Goal: Information Seeking & Learning: Get advice/opinions

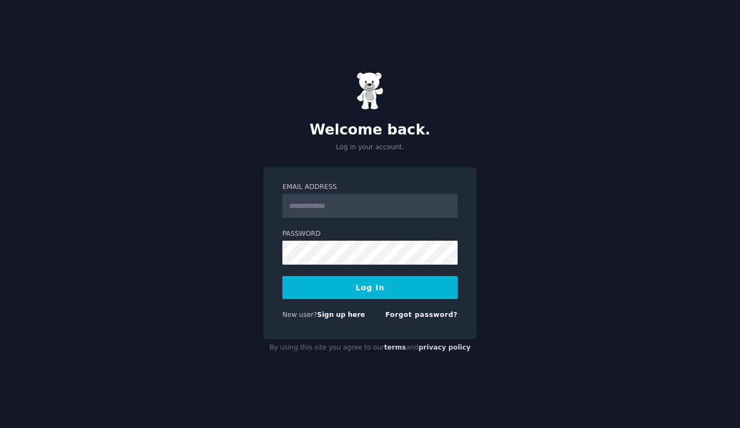
type input "**********"
click at [375, 285] on button "Log In" at bounding box center [369, 287] width 175 height 23
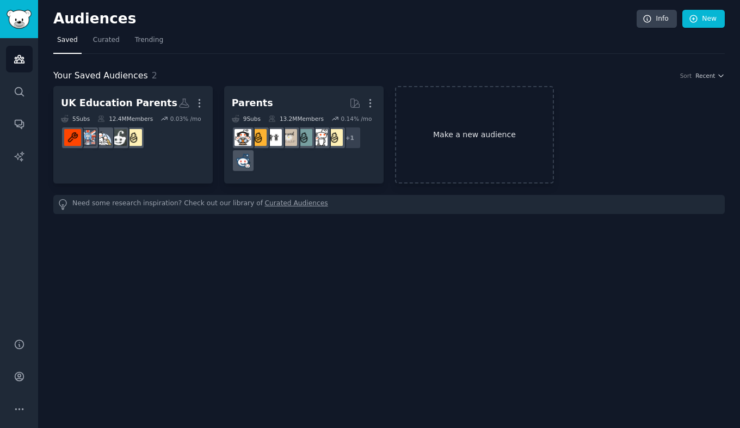
click at [452, 117] on link "Make a new audience" at bounding box center [474, 134] width 159 height 97
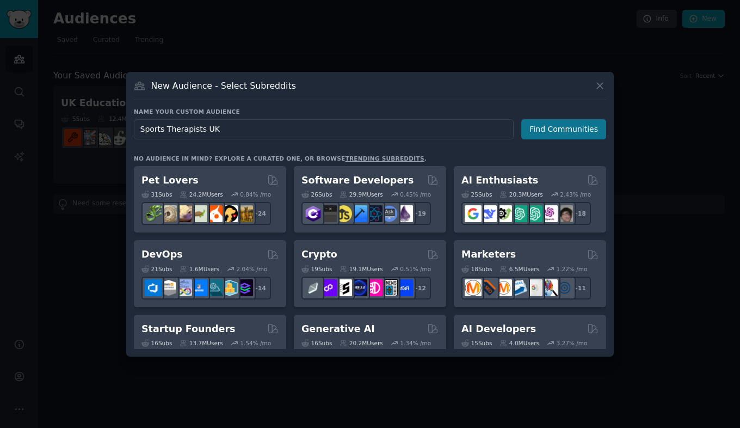
type input "Sports Therapists UK"
click at [587, 125] on button "Find Communities" at bounding box center [563, 129] width 85 height 20
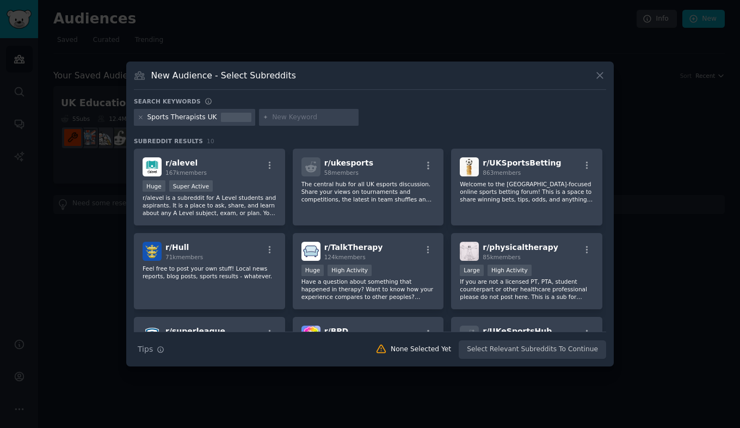
click at [298, 118] on input "text" at bounding box center [313, 118] width 83 height 10
type input "Physio"
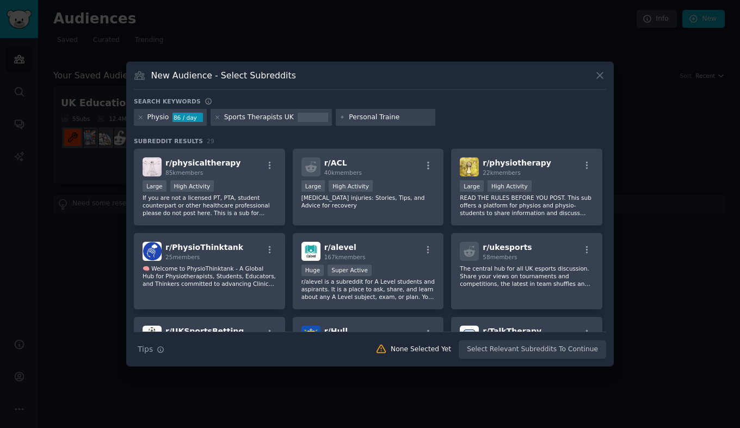
type input "Personal Trainer"
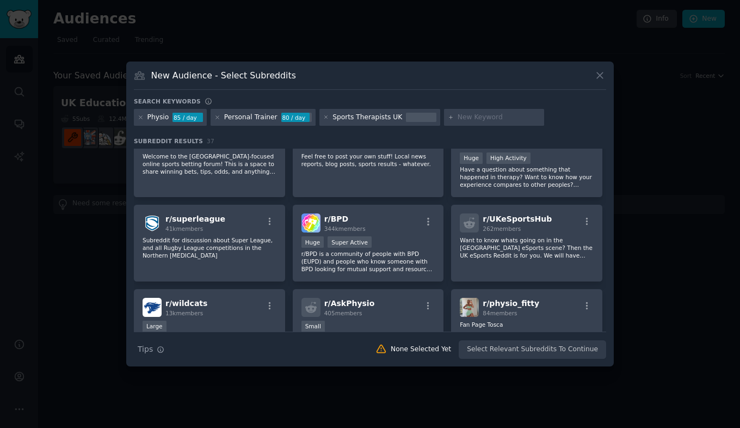
scroll to position [281, 0]
type input "sta"
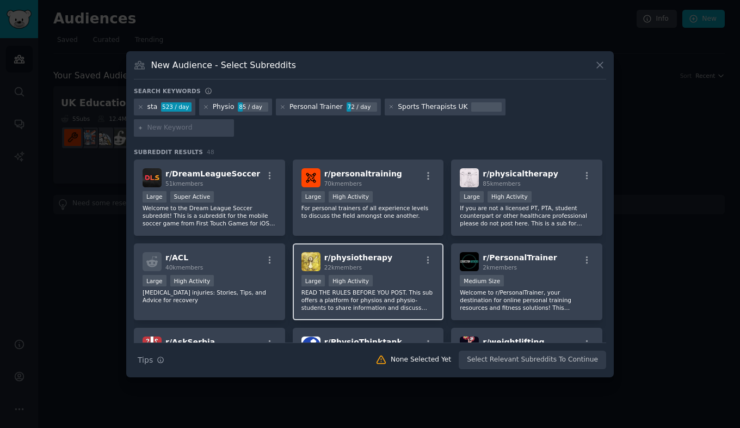
click at [422, 292] on p "READ THE RULES BEFORE YOU POST. This sub offers a platform for physios and phys…" at bounding box center [368, 299] width 134 height 23
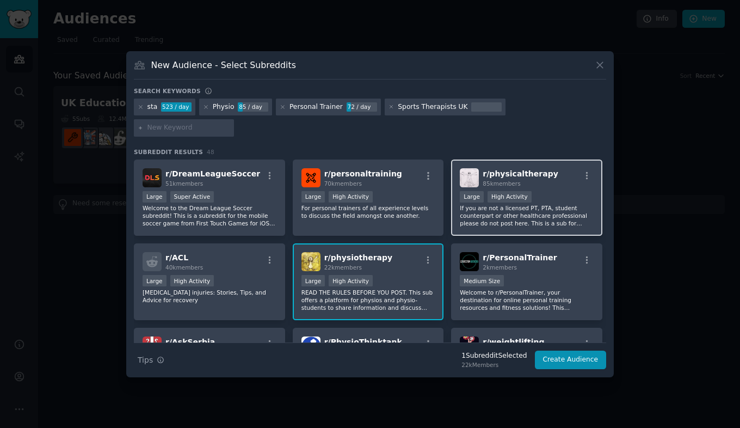
click at [525, 204] on p "If you are not a licensed PT, PTA, student counterpart or other healthcare prof…" at bounding box center [527, 215] width 134 height 23
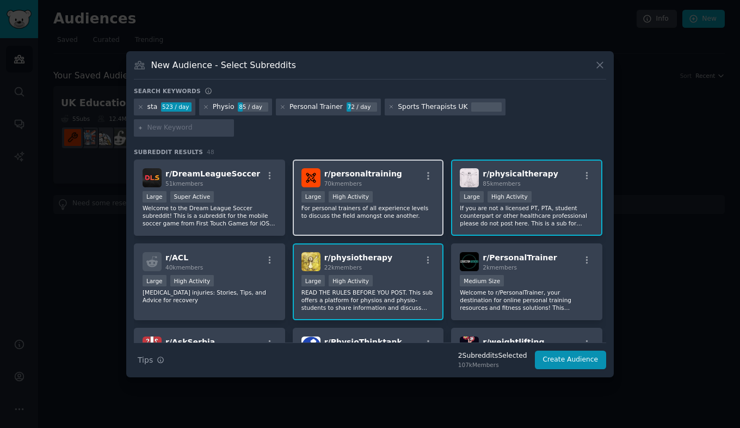
click at [421, 204] on p "For personal trainers of all experience levels to discuss the field amongst one…" at bounding box center [368, 211] width 134 height 15
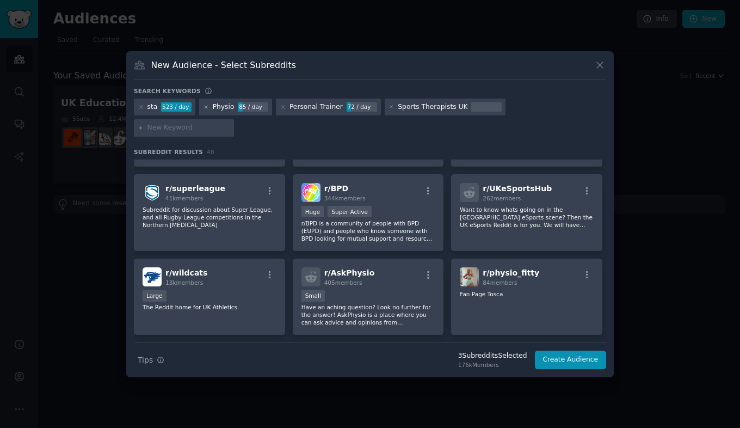
scroll to position [406, 0]
click at [230, 123] on input "text" at bounding box center [188, 128] width 83 height 10
paste input "sportstherapyorganisation"
type input "sportstherapyorganisation"
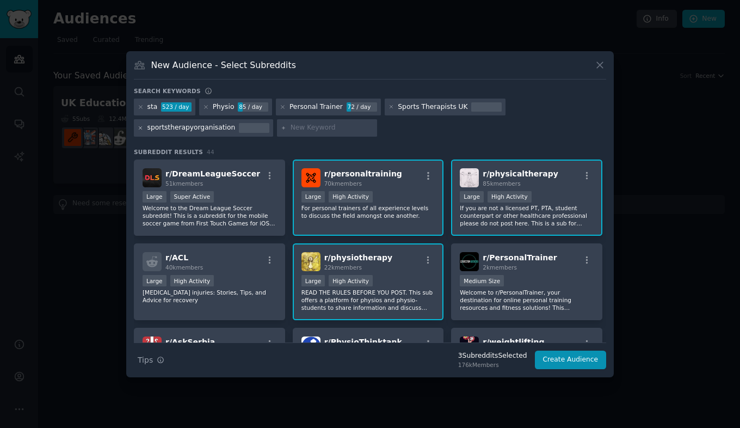
click at [140, 126] on icon at bounding box center [141, 128] width 6 height 6
click at [389, 110] on icon at bounding box center [392, 107] width 6 height 6
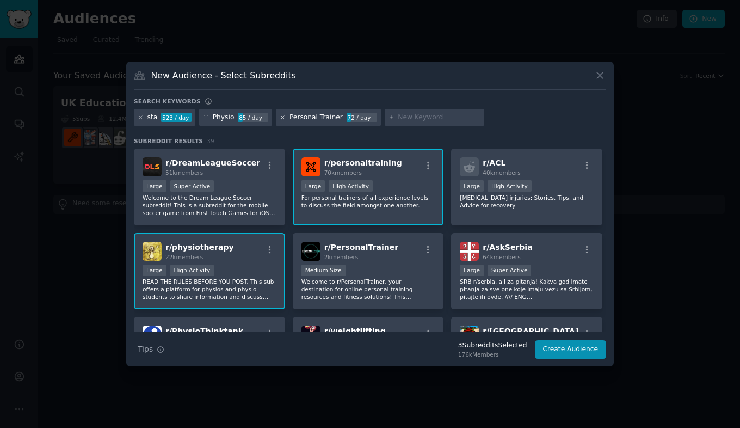
click at [281, 118] on icon at bounding box center [282, 117] width 3 height 3
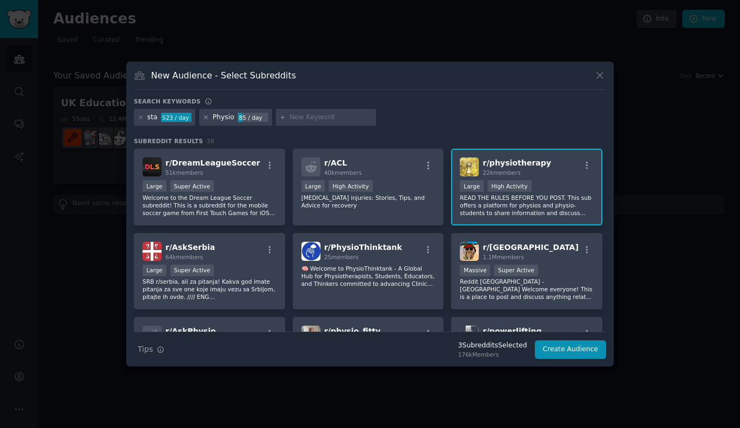
click at [204, 119] on icon at bounding box center [206, 117] width 6 height 6
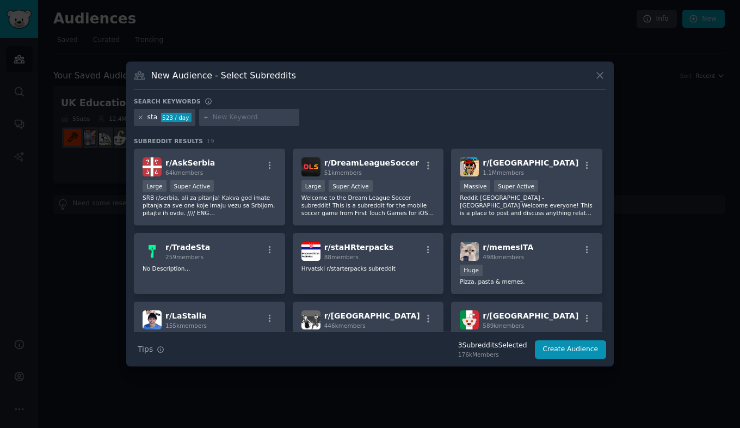
click at [141, 114] on icon at bounding box center [141, 117] width 6 height 6
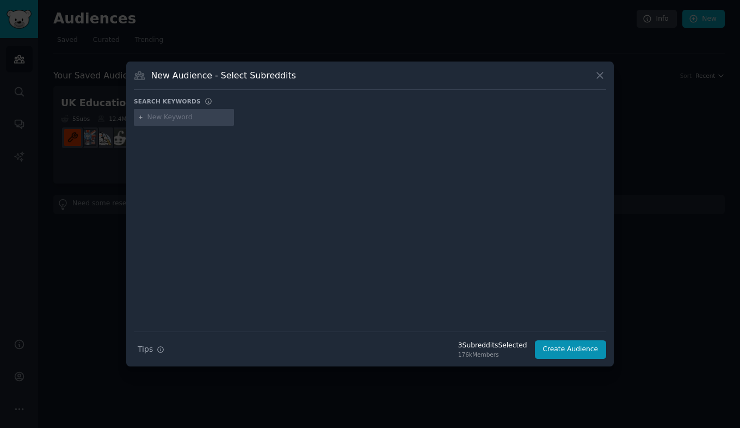
click at [170, 119] on input "text" at bounding box center [188, 118] width 83 height 10
type input "booking system"
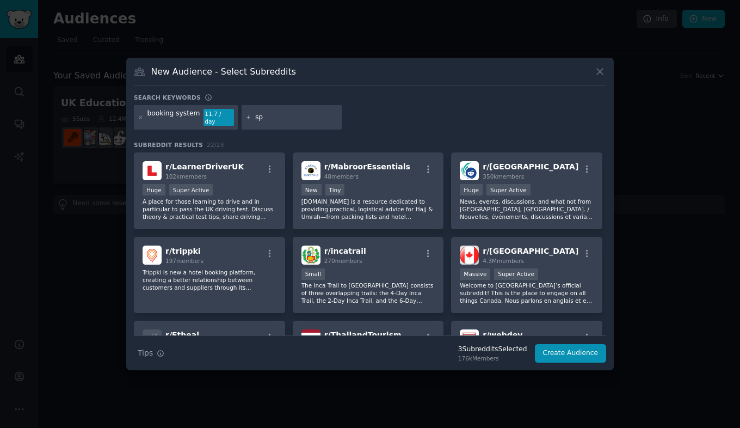
type input "s"
type input "physio"
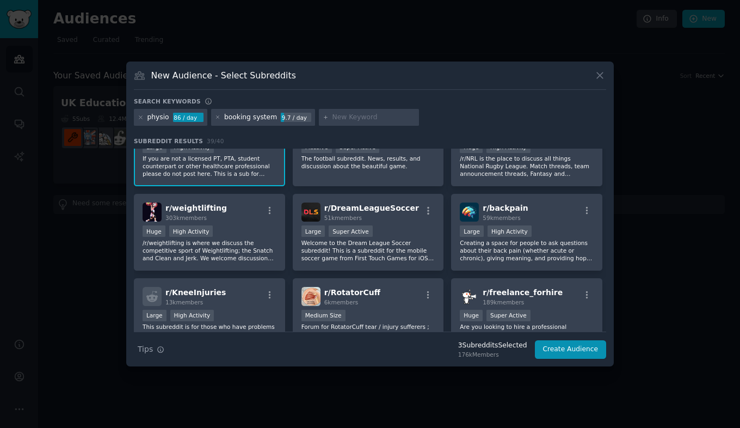
scroll to position [460, 0]
click at [570, 349] on button "Create Audience" at bounding box center [571, 349] width 72 height 19
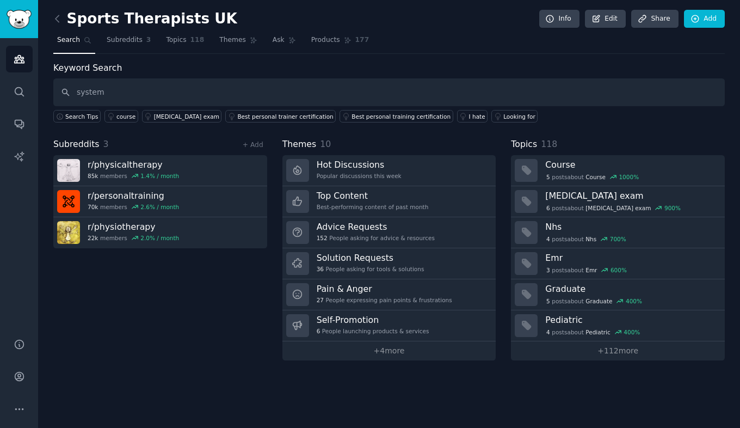
type input "system"
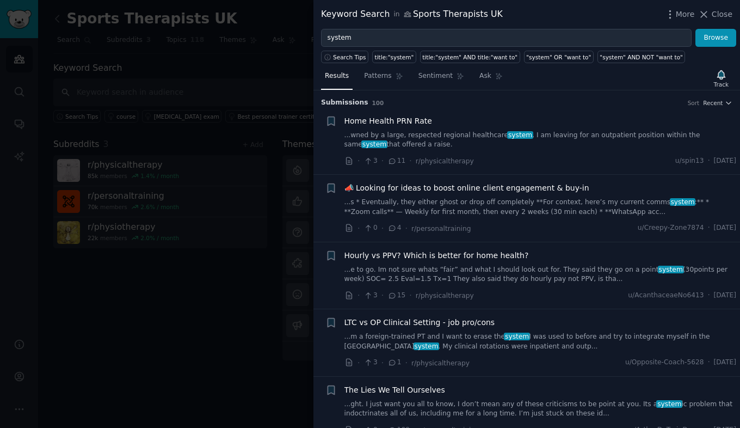
click at [484, 187] on span "📣 Looking for ideas to boost online client engagement & buy-in" at bounding box center [466, 187] width 245 height 11
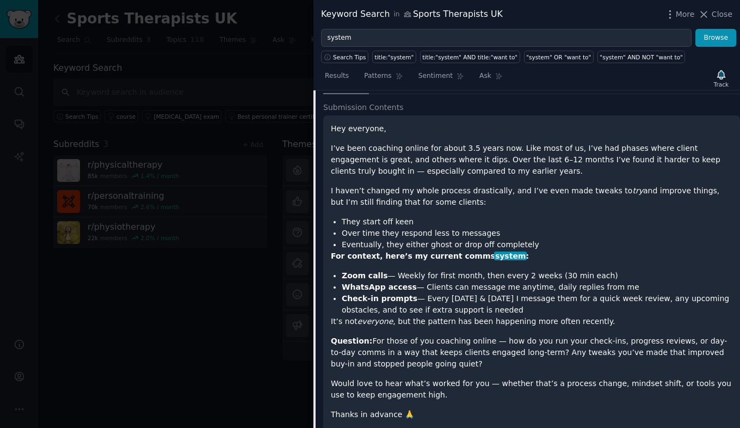
scroll to position [194, 0]
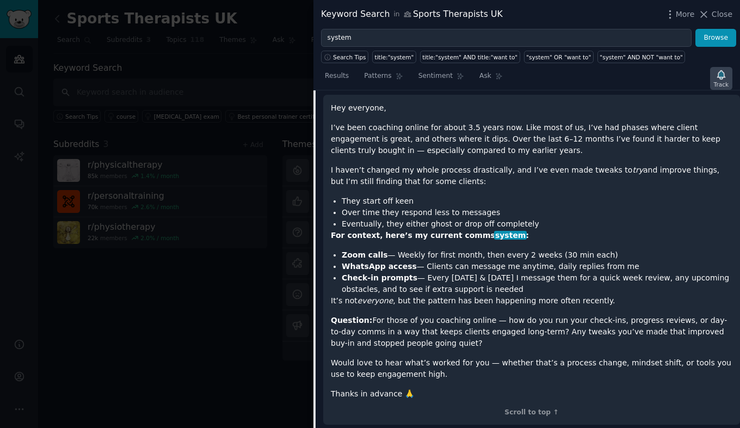
click at [725, 77] on icon "button" at bounding box center [721, 74] width 8 height 9
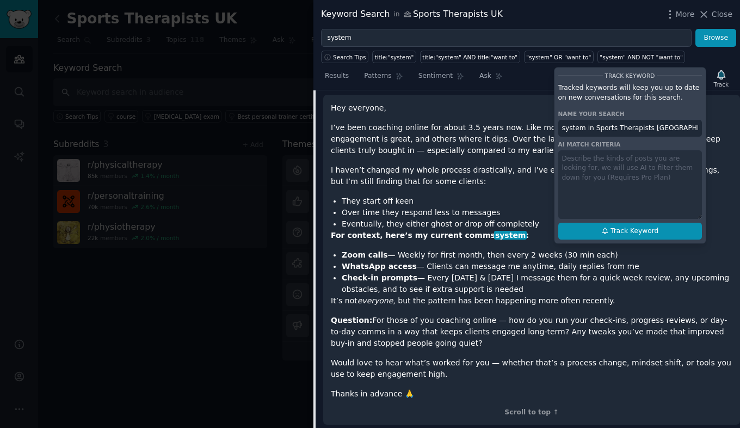
click at [651, 229] on span "Track Keyword" at bounding box center [635, 231] width 48 height 10
type input "system in Sports Therapists [GEOGRAPHIC_DATA]"
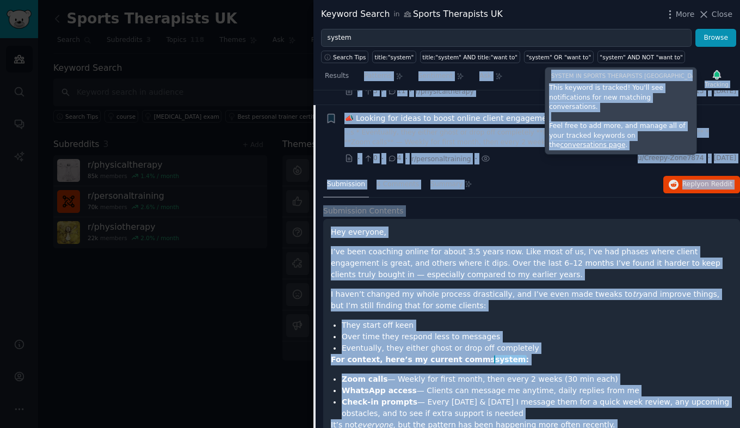
scroll to position [0, 0]
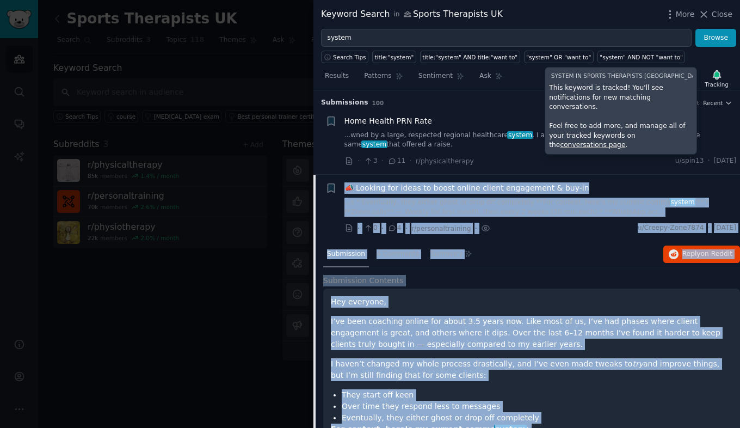
drag, startPoint x: 417, startPoint y: 395, endPoint x: 343, endPoint y: 187, distance: 220.6
click at [343, 187] on div "Reddit text submission Bookmark this conversation + 📣 Looking for ideas to boos…" at bounding box center [526, 402] width 427 height 455
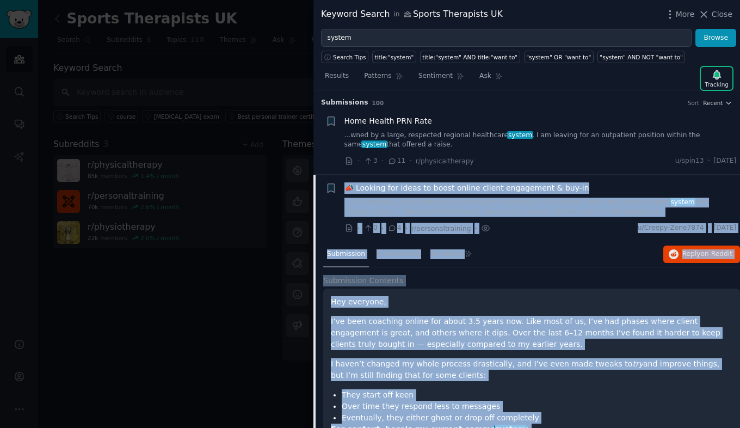
copy div "📣 Loremip dol sitam co adipi elitse doeius temporinci & utl-et ...d * Magnaaliq…"
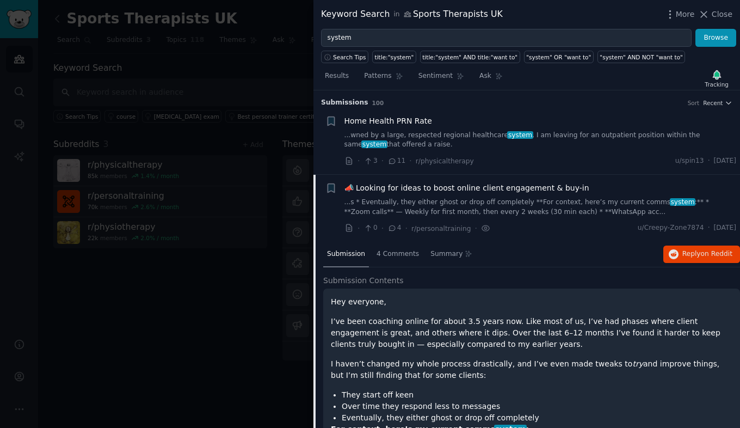
click at [216, 337] on div at bounding box center [370, 214] width 740 height 428
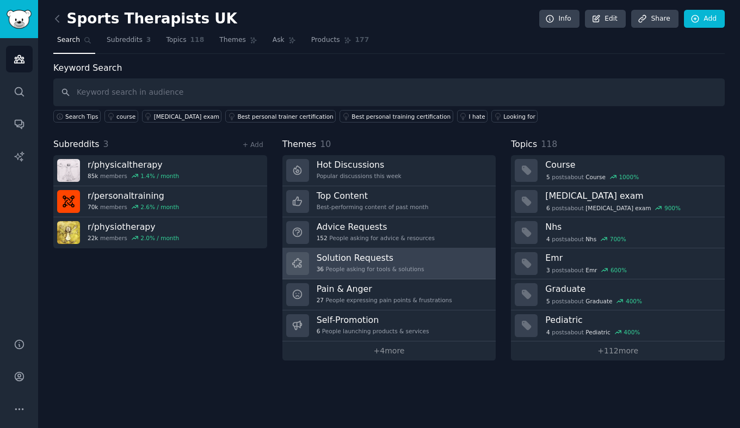
click at [375, 251] on link "Solution Requests 36 People asking for tools & solutions" at bounding box center [389, 263] width 214 height 31
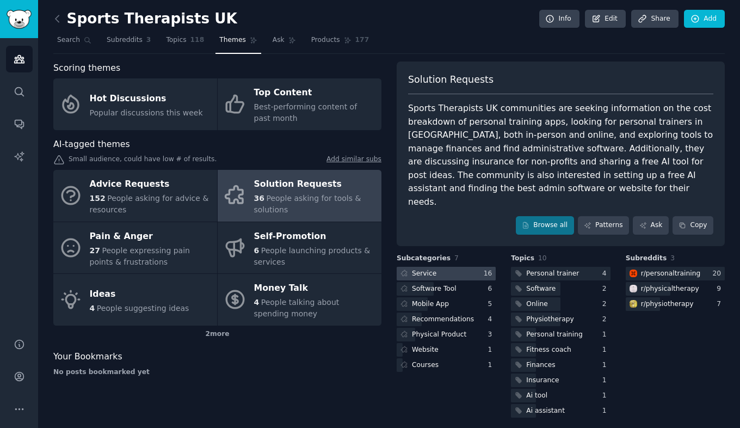
click at [452, 267] on div at bounding box center [446, 274] width 99 height 14
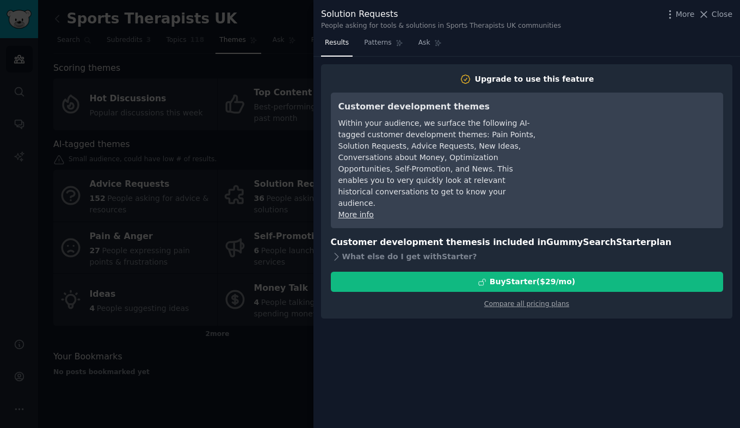
click at [269, 362] on div at bounding box center [370, 214] width 740 height 428
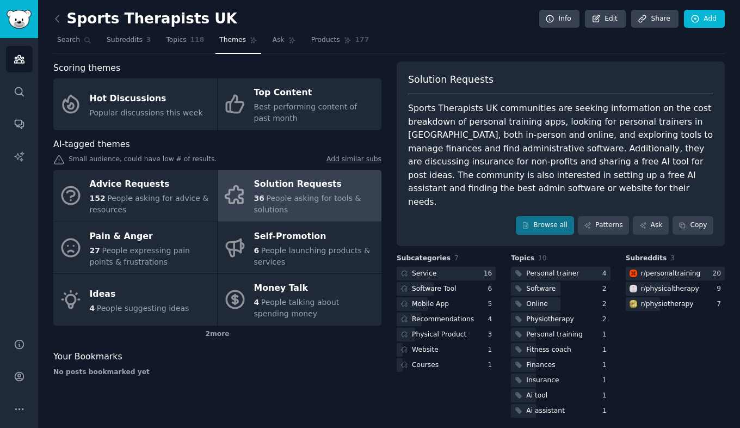
click at [297, 189] on div "Solution Requests" at bounding box center [315, 184] width 122 height 17
click at [427, 269] on div "Service" at bounding box center [424, 274] width 24 height 10
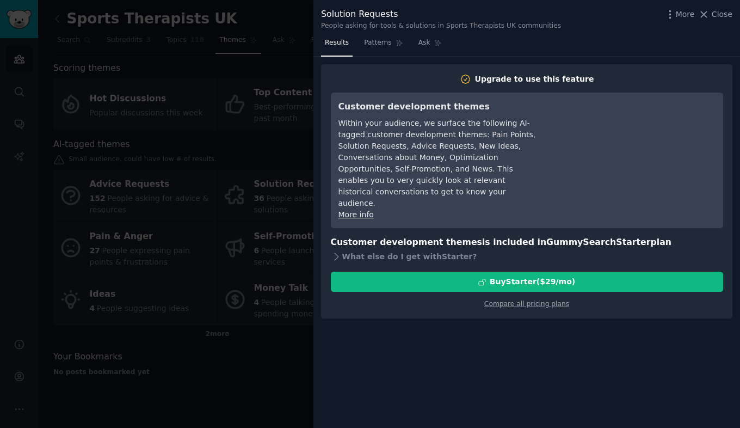
click at [294, 354] on div at bounding box center [370, 214] width 740 height 428
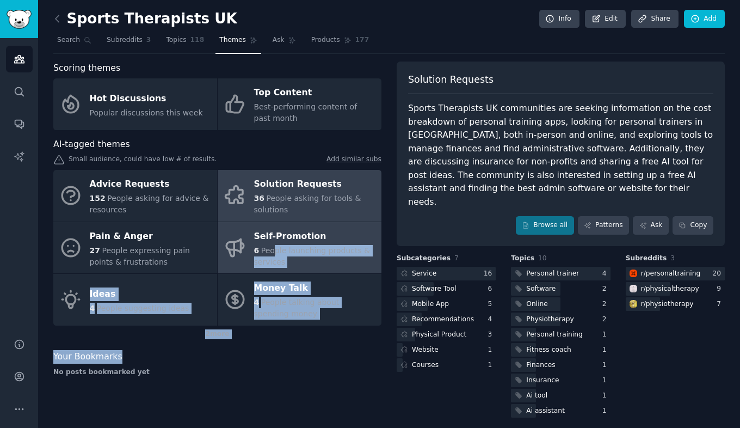
drag, startPoint x: 294, startPoint y: 354, endPoint x: 275, endPoint y: 247, distance: 108.9
click at [275, 247] on div "Scoring themes Hot Discussions Popular discussions this week Top Content Best-p…" at bounding box center [217, 240] width 328 height 358
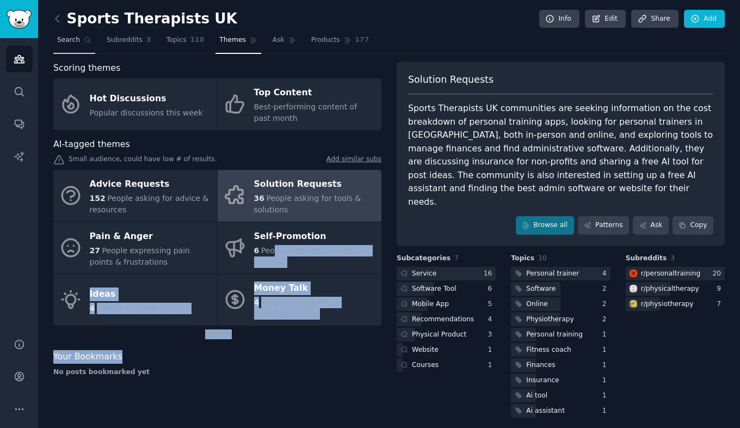
click at [73, 35] on link "Search" at bounding box center [74, 43] width 42 height 22
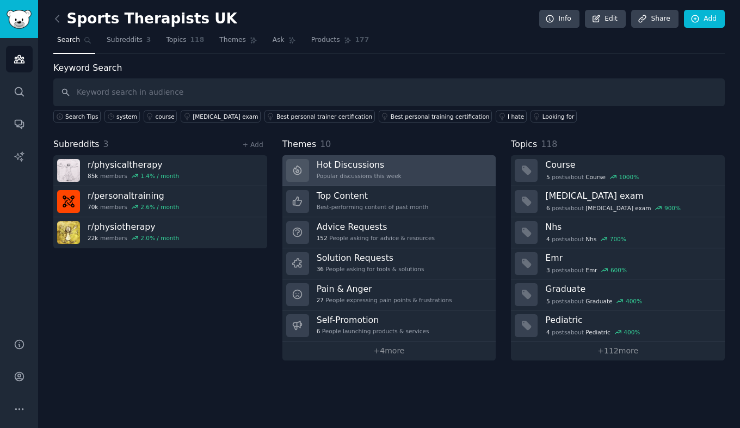
click at [381, 164] on h3 "Hot Discussions" at bounding box center [359, 164] width 85 height 11
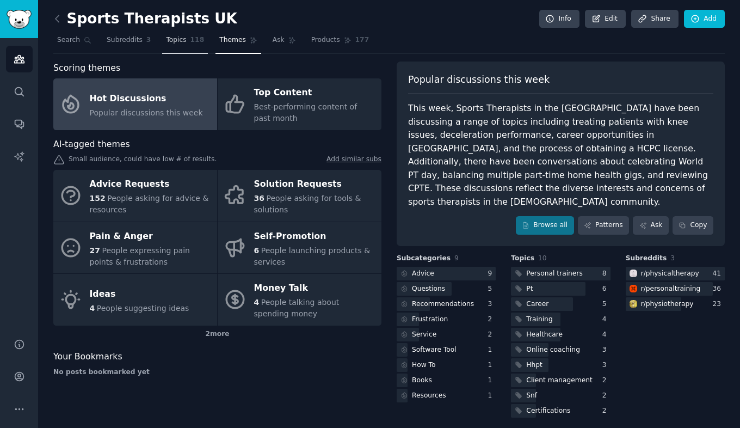
click at [181, 43] on link "Topics 118" at bounding box center [185, 43] width 46 height 22
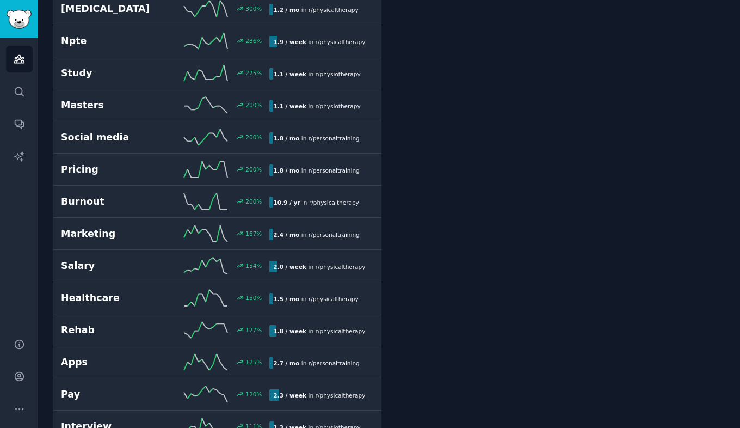
scroll to position [389, 0]
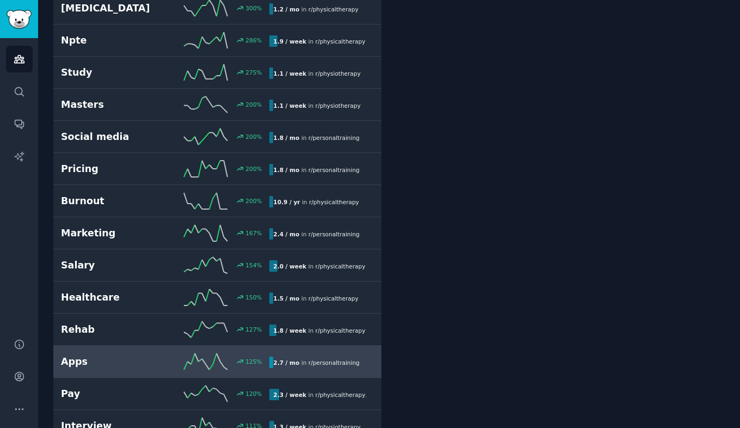
click at [71, 355] on h2 "Apps" at bounding box center [113, 362] width 104 height 14
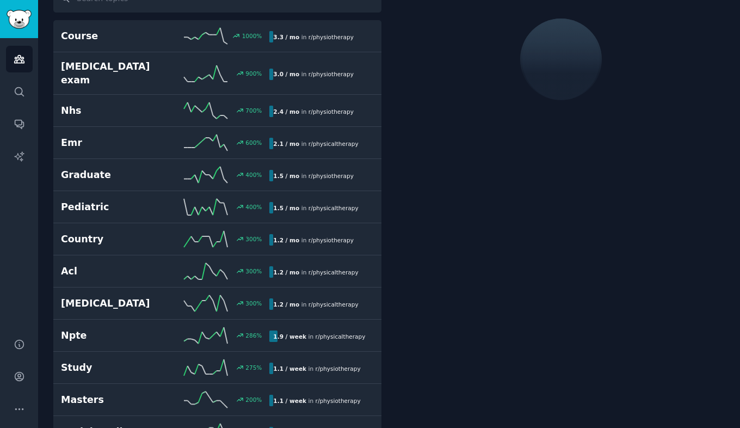
scroll to position [61, 0]
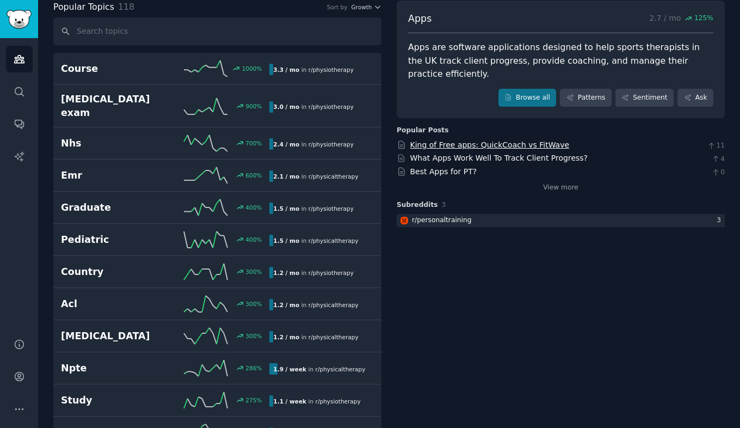
click at [513, 140] on link "King of Free apps: QuickCoach vs FitWave" at bounding box center [489, 144] width 159 height 9
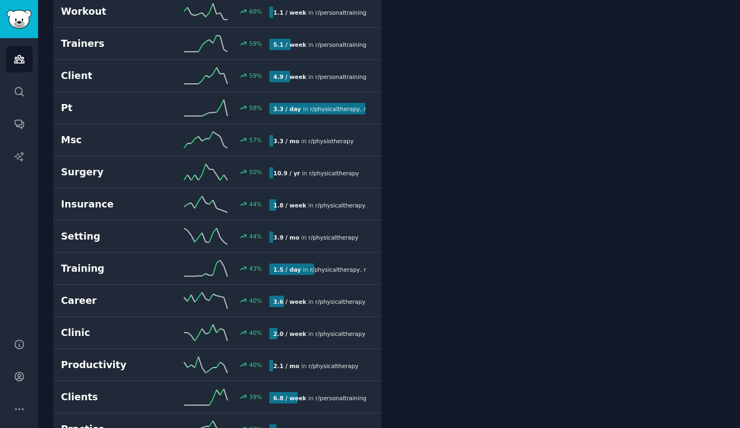
scroll to position [1447, 0]
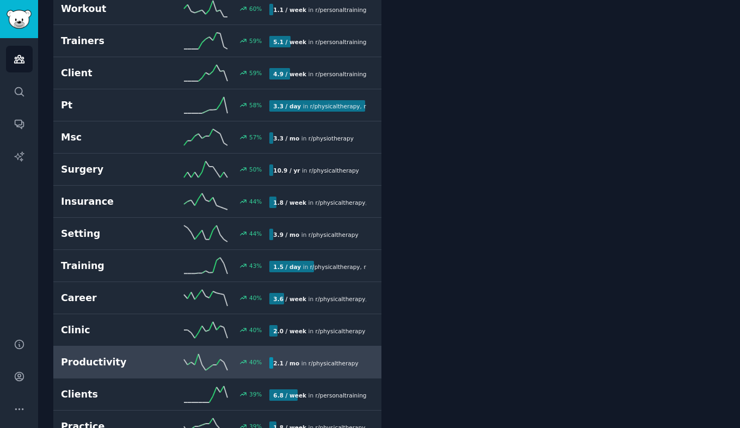
click at [342, 357] on div "2.1 / mo in r/ physicaltherapy" at bounding box center [315, 362] width 93 height 11
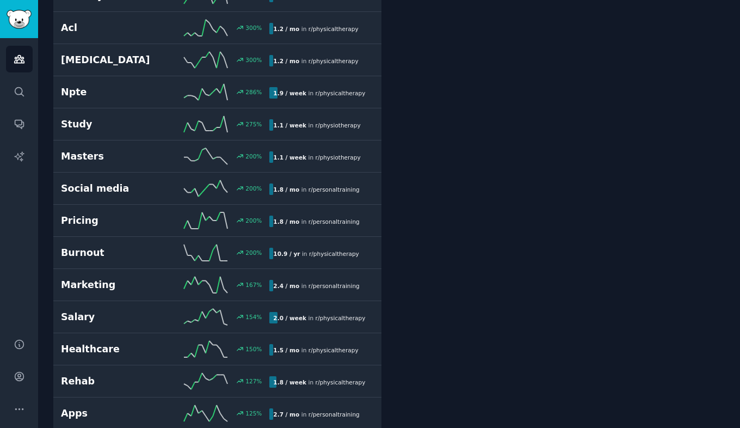
scroll to position [61, 0]
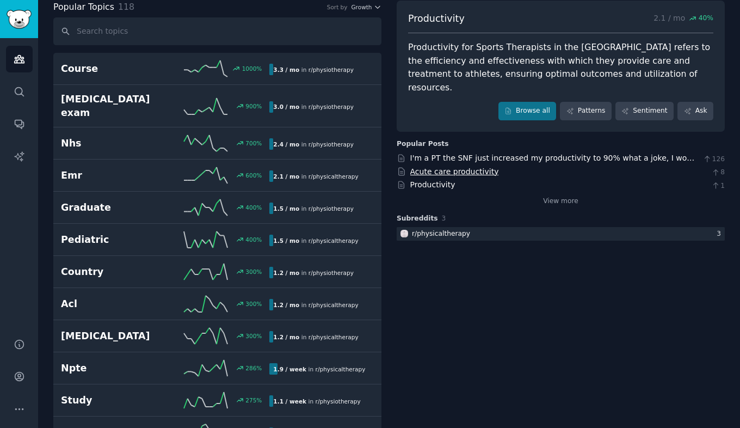
click at [466, 167] on link "Acute care productivity" at bounding box center [454, 171] width 89 height 9
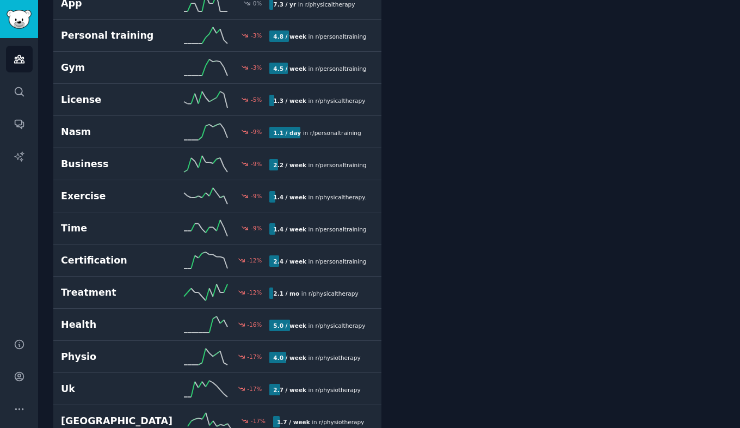
scroll to position [3188, 0]
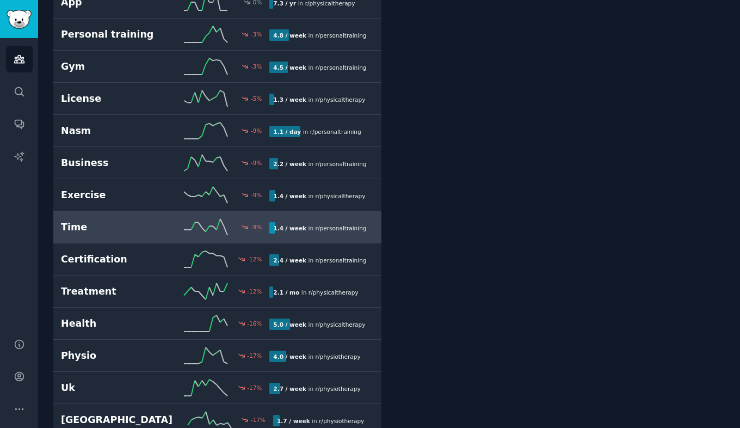
click at [367, 222] on div "1.4 / week in r/ personaltraining" at bounding box center [321, 227] width 104 height 11
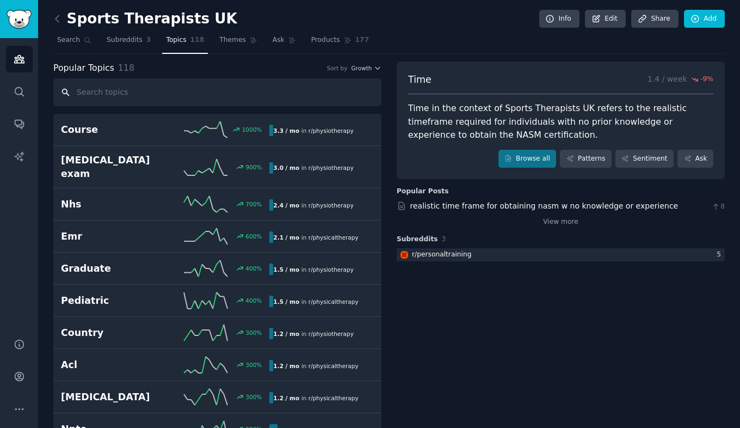
click at [137, 89] on input "text" at bounding box center [217, 92] width 328 height 28
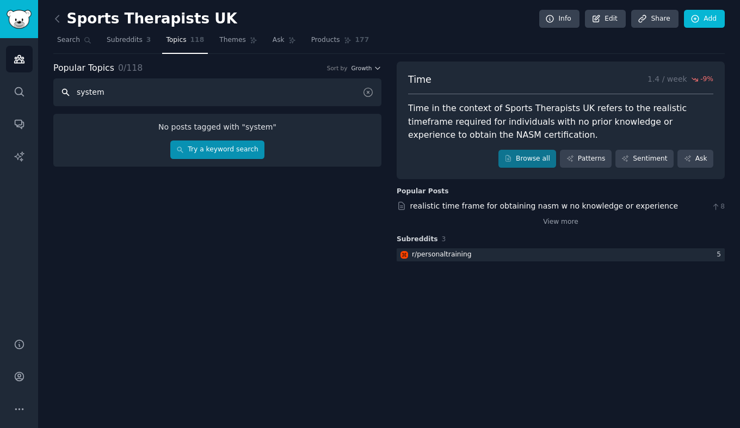
type input "system"
click at [246, 151] on link "Try a keyword search" at bounding box center [217, 149] width 94 height 19
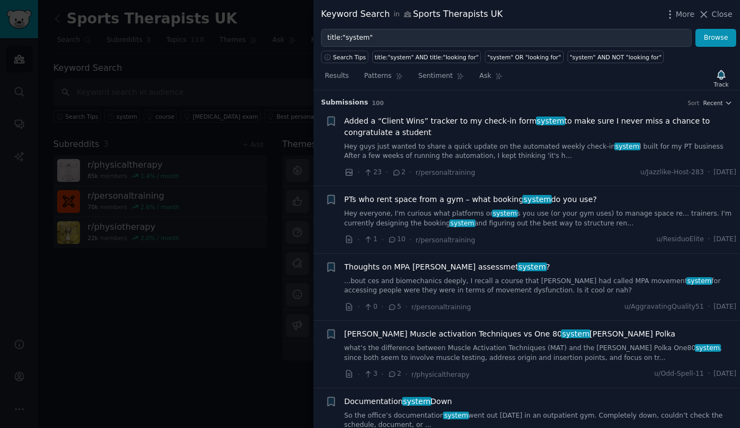
click at [568, 201] on span "PTs who rent space from a gym – what booking system do you use?" at bounding box center [470, 199] width 252 height 11
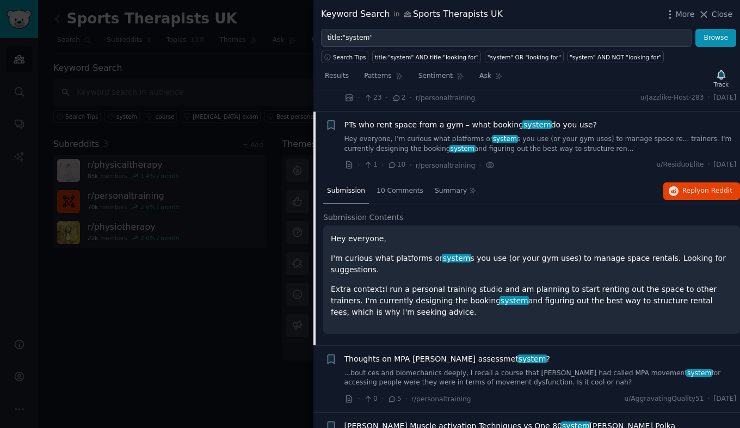
scroll to position [73, 0]
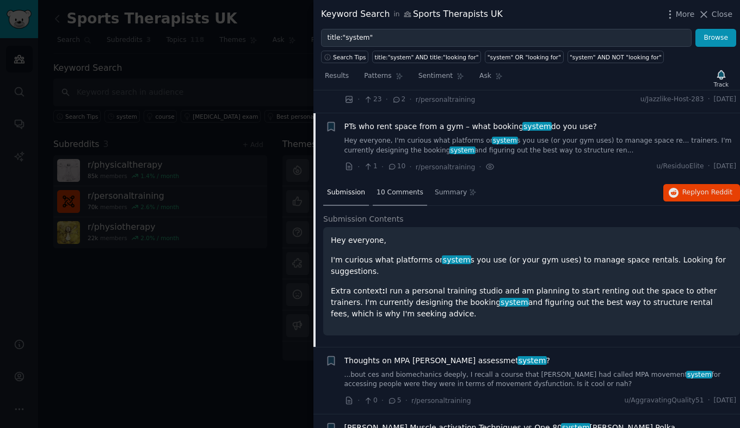
click at [393, 189] on span "10 Comments" at bounding box center [400, 193] width 47 height 10
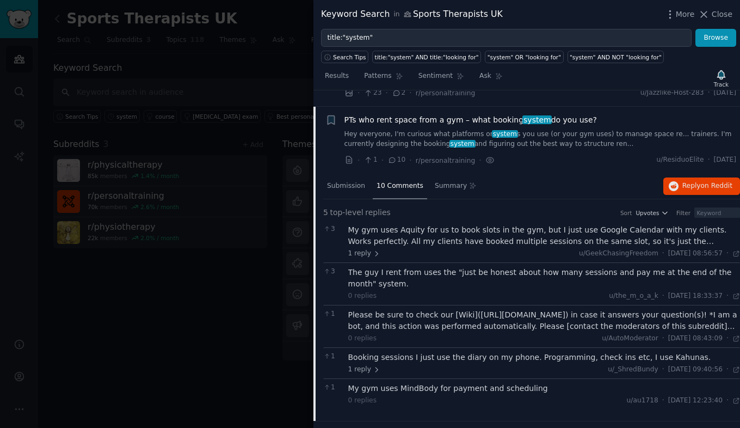
scroll to position [85, 0]
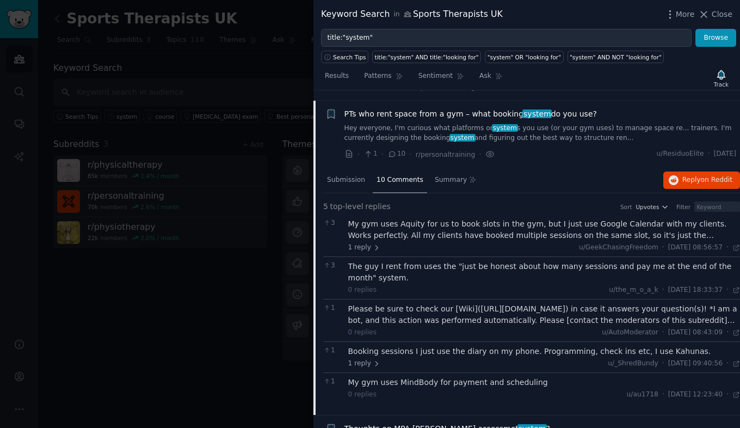
click at [565, 113] on span "PTs who rent space from a gym – what booking system do you use?" at bounding box center [470, 113] width 252 height 11
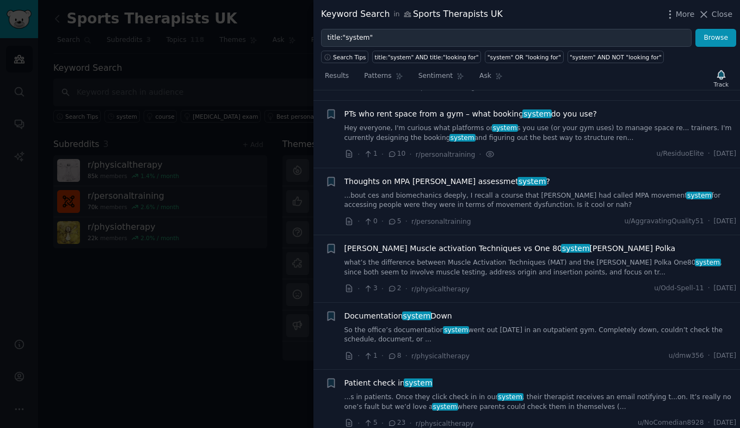
scroll to position [96, 0]
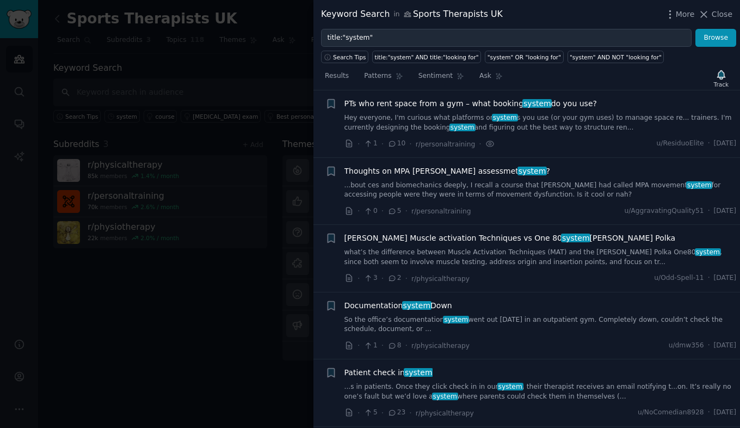
click at [549, 104] on span "PTs who rent space from a gym – what booking system do you use?" at bounding box center [470, 103] width 252 height 11
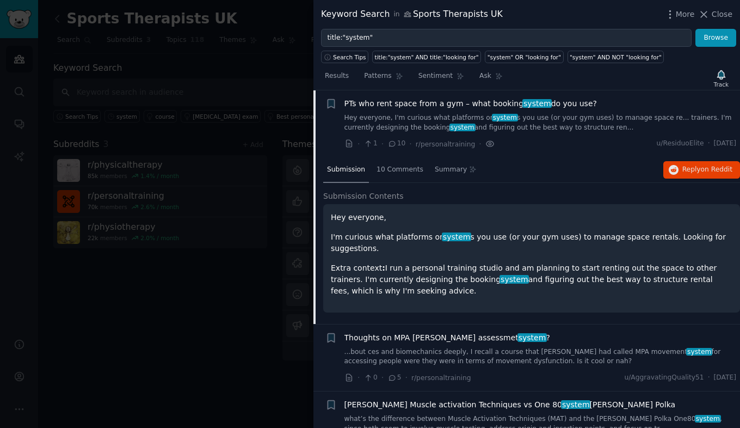
click at [485, 141] on icon at bounding box center [490, 143] width 10 height 11
click at [673, 169] on icon "button" at bounding box center [674, 170] width 10 height 10
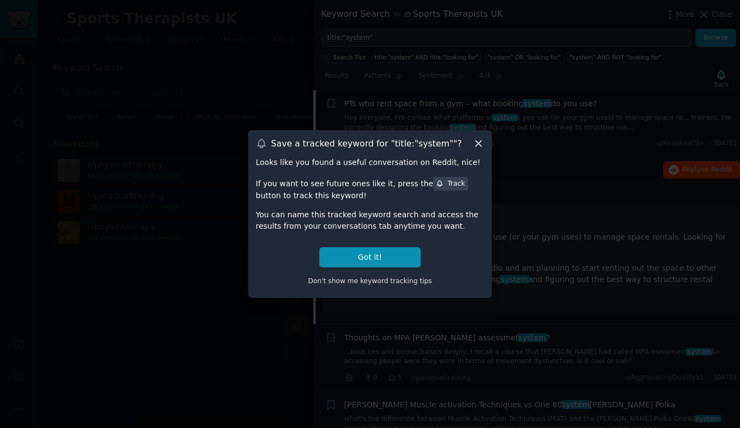
click at [10, 219] on div at bounding box center [370, 214] width 740 height 428
